Goal: Task Accomplishment & Management: Manage account settings

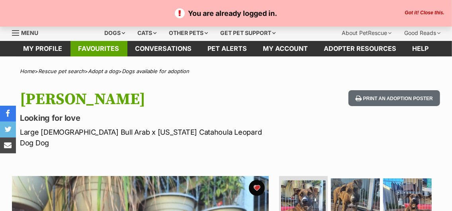
click at [108, 44] on link "Favourites" at bounding box center [98, 49] width 57 height 16
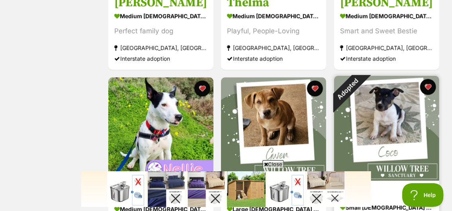
click at [395, 128] on img at bounding box center [386, 128] width 105 height 105
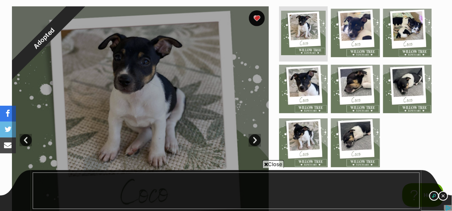
click at [255, 140] on link "Next" at bounding box center [255, 141] width 12 height 12
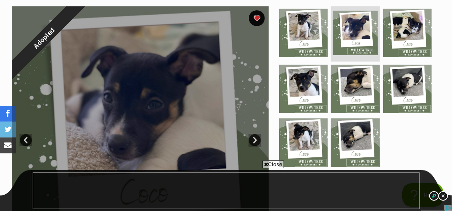
click at [255, 140] on link "Next" at bounding box center [255, 141] width 12 height 12
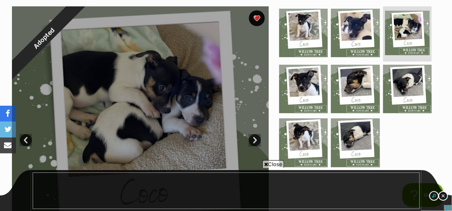
click at [258, 143] on link "Next" at bounding box center [255, 141] width 12 height 12
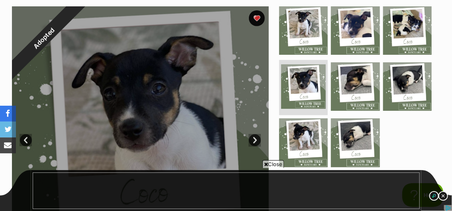
click at [257, 143] on link "Next" at bounding box center [255, 141] width 12 height 12
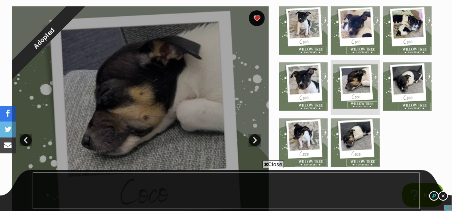
click at [257, 143] on link "Next" at bounding box center [255, 141] width 12 height 12
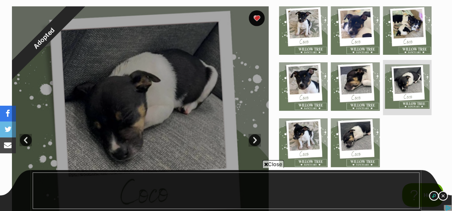
click at [257, 143] on link "Next" at bounding box center [255, 141] width 12 height 12
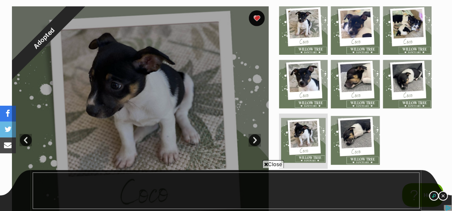
click at [257, 143] on link "Next" at bounding box center [255, 141] width 12 height 12
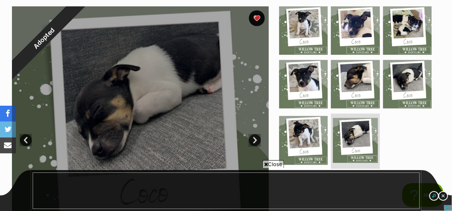
click at [257, 143] on link "Next" at bounding box center [255, 141] width 12 height 12
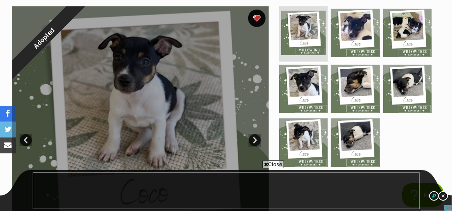
click at [256, 18] on button "favourite" at bounding box center [257, 19] width 18 height 18
